Goal: Navigation & Orientation: Find specific page/section

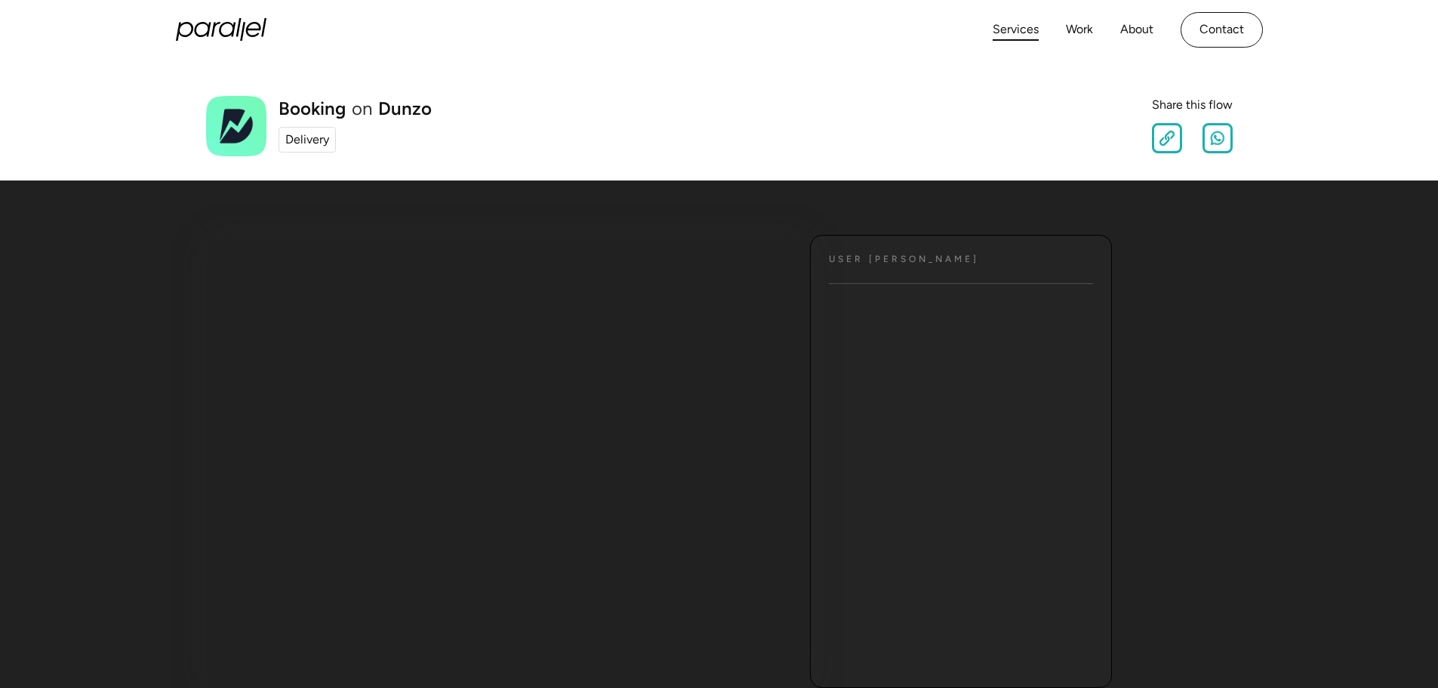
click at [1021, 27] on link "Services" at bounding box center [1016, 30] width 46 height 22
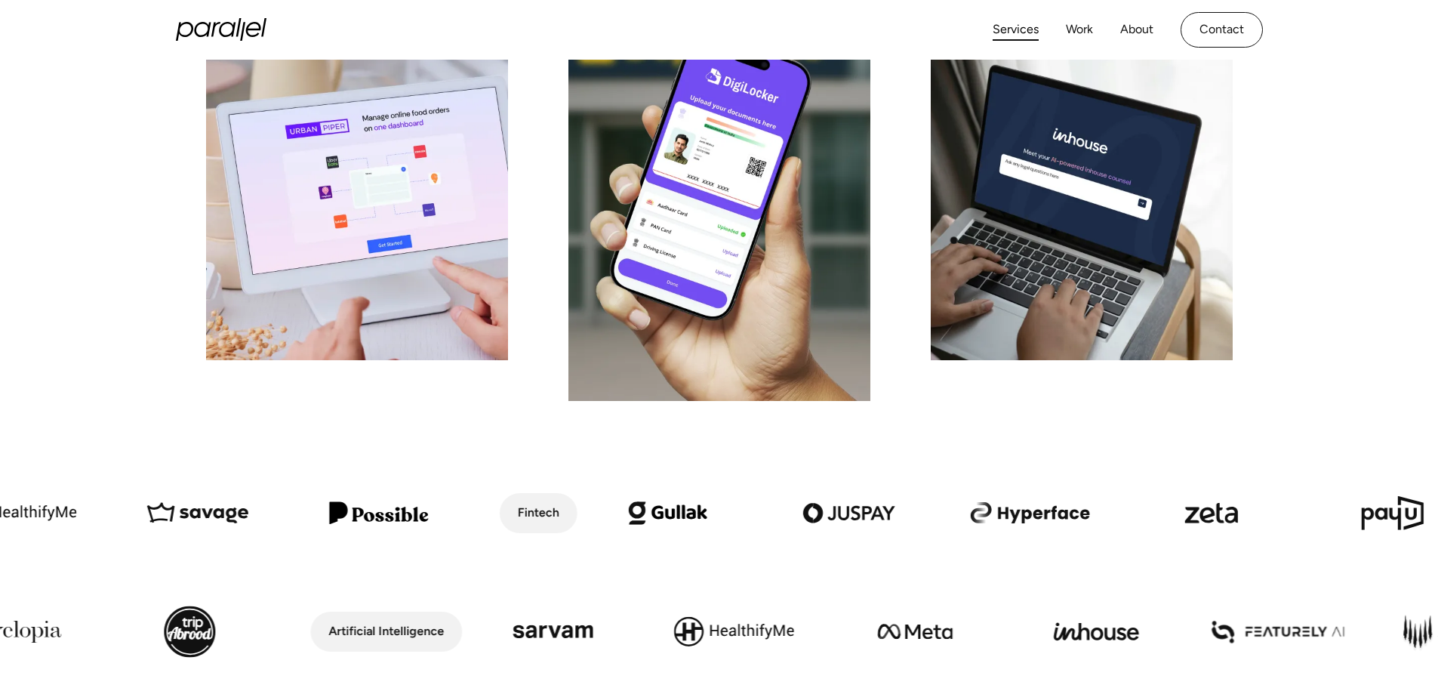
scroll to position [378, 0]
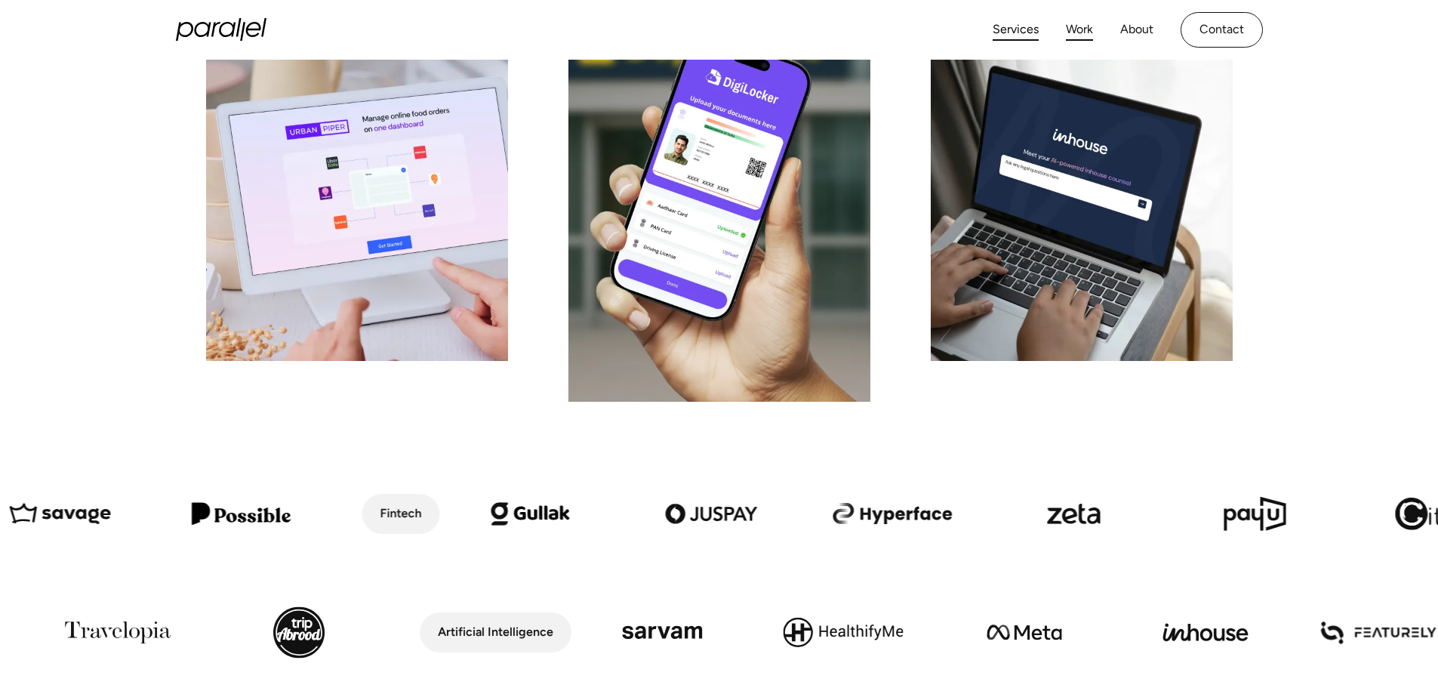
click at [1083, 27] on link "Work" at bounding box center [1079, 30] width 27 height 22
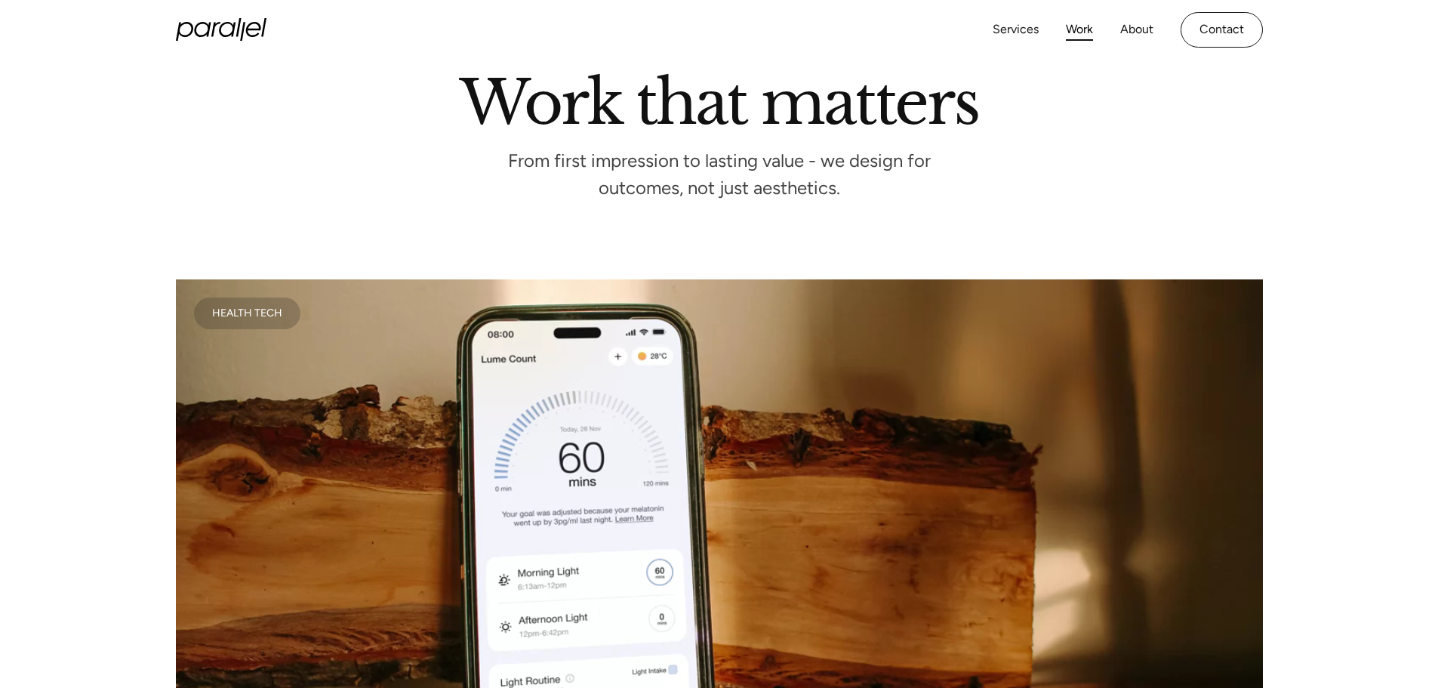
scroll to position [378, 0]
